Goal: Transaction & Acquisition: Book appointment/travel/reservation

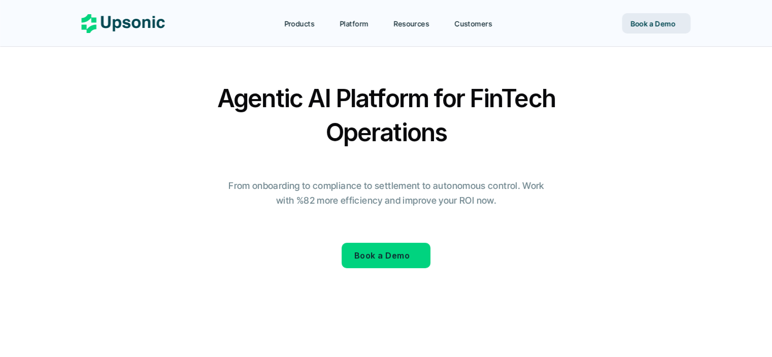
click at [399, 260] on p "Book a Demo" at bounding box center [381, 255] width 55 height 15
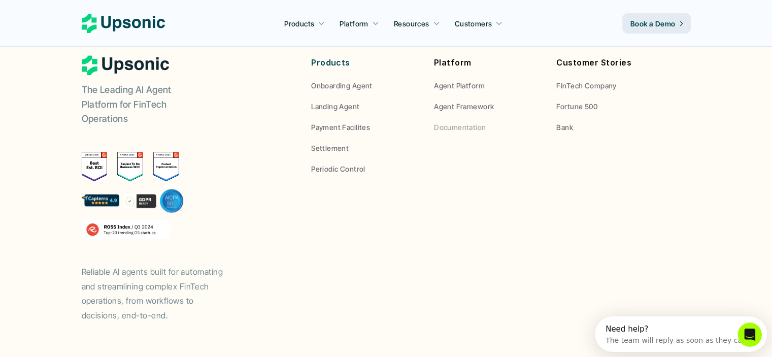
scroll to position [558, 0]
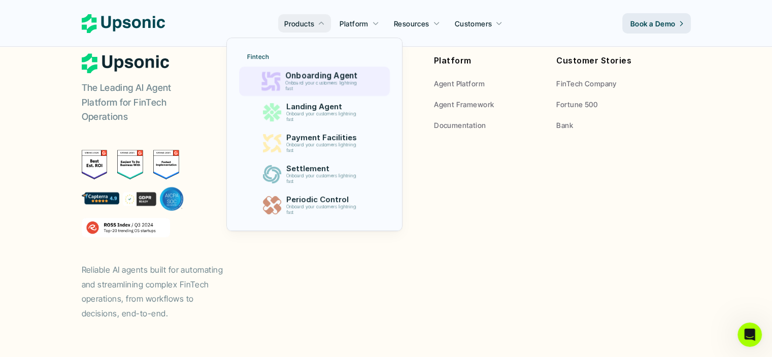
click at [294, 81] on p "Onboard your customers lightning fast" at bounding box center [323, 85] width 76 height 11
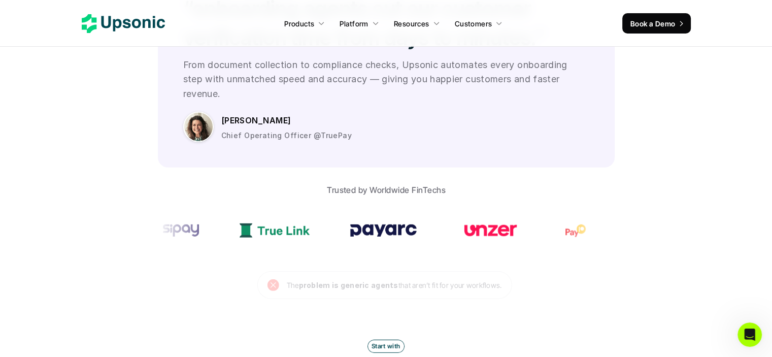
scroll to position [2892, 0]
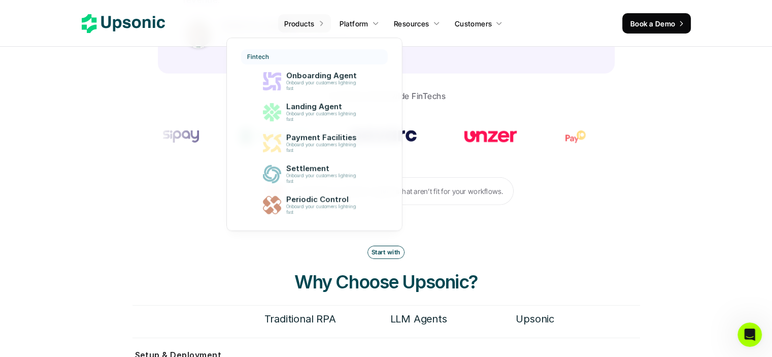
click at [310, 22] on p "Products" at bounding box center [299, 23] width 30 height 11
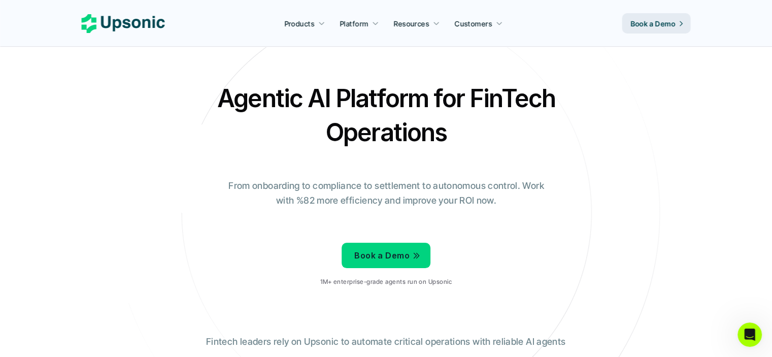
scroll to position [152, 0]
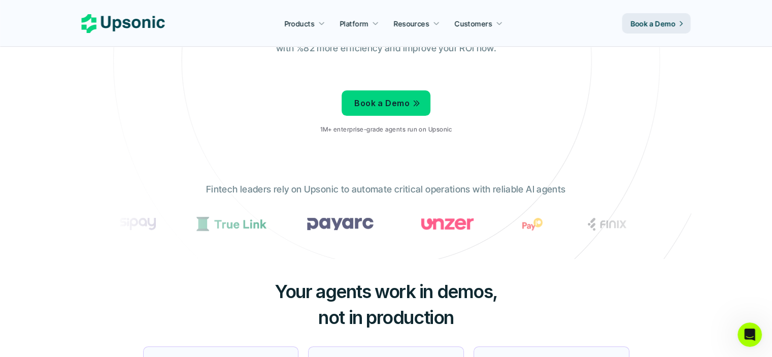
click at [406, 96] on p "Book a Demo" at bounding box center [381, 103] width 55 height 15
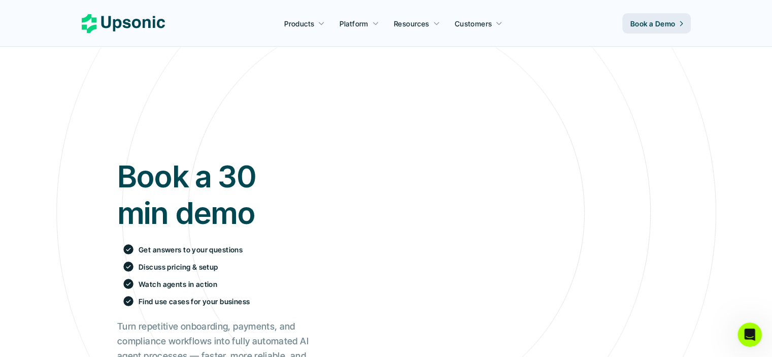
click at [246, 101] on div "Book a 30 min demo Get answers to your questions Discuss pricing & setup Watch …" at bounding box center [386, 267] width 568 height 373
click at [124, 24] on icon at bounding box center [123, 23] width 83 height 19
